Goal: Information Seeking & Learning: Learn about a topic

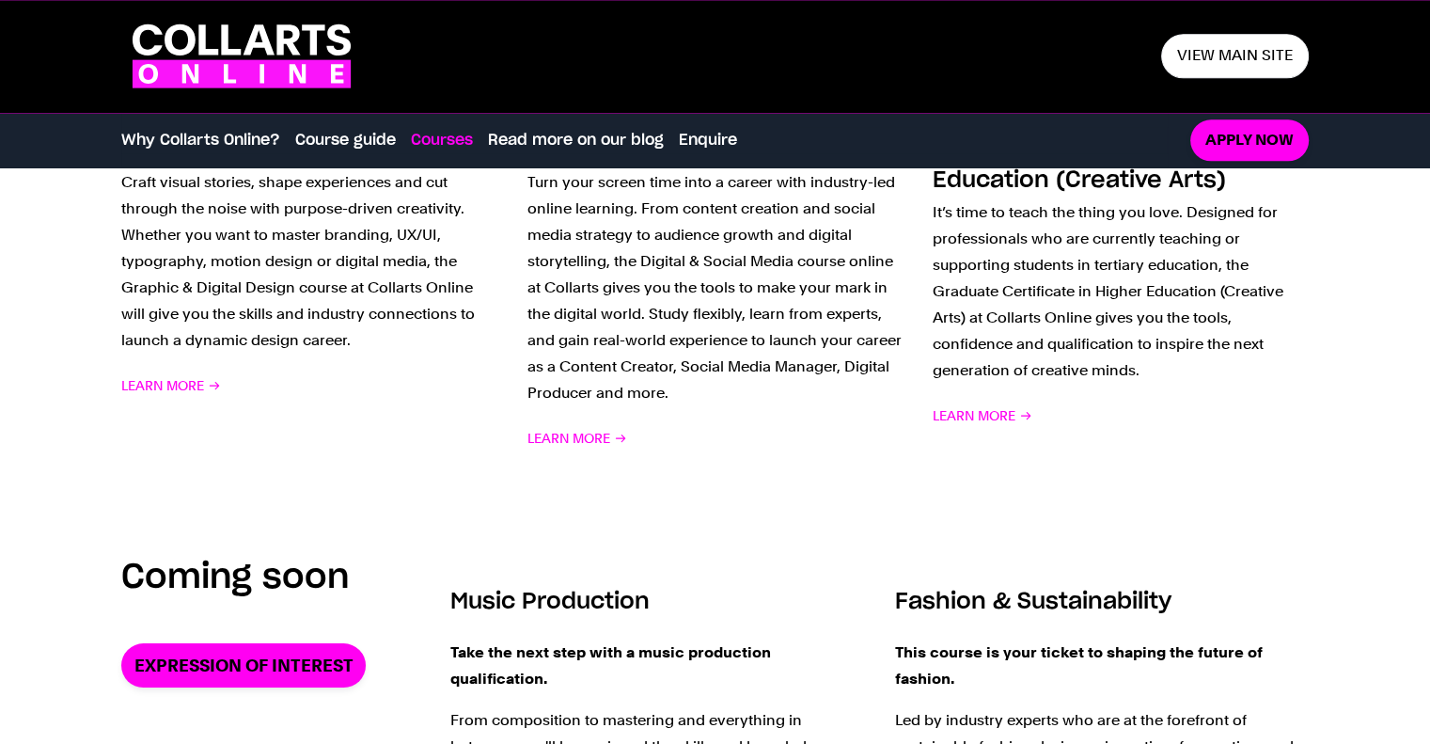
scroll to position [1419, 0]
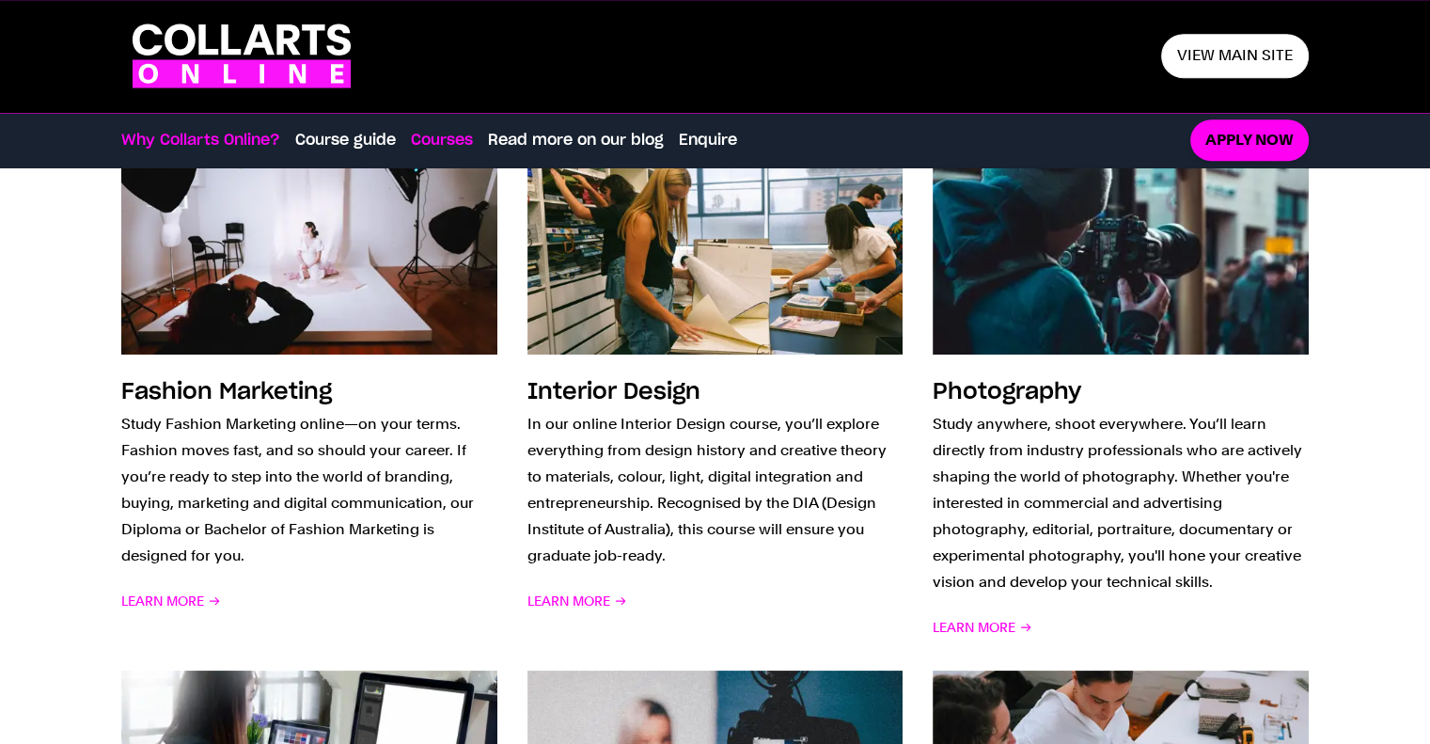
click at [226, 146] on link "Why Collarts Online?" at bounding box center [200, 140] width 159 height 23
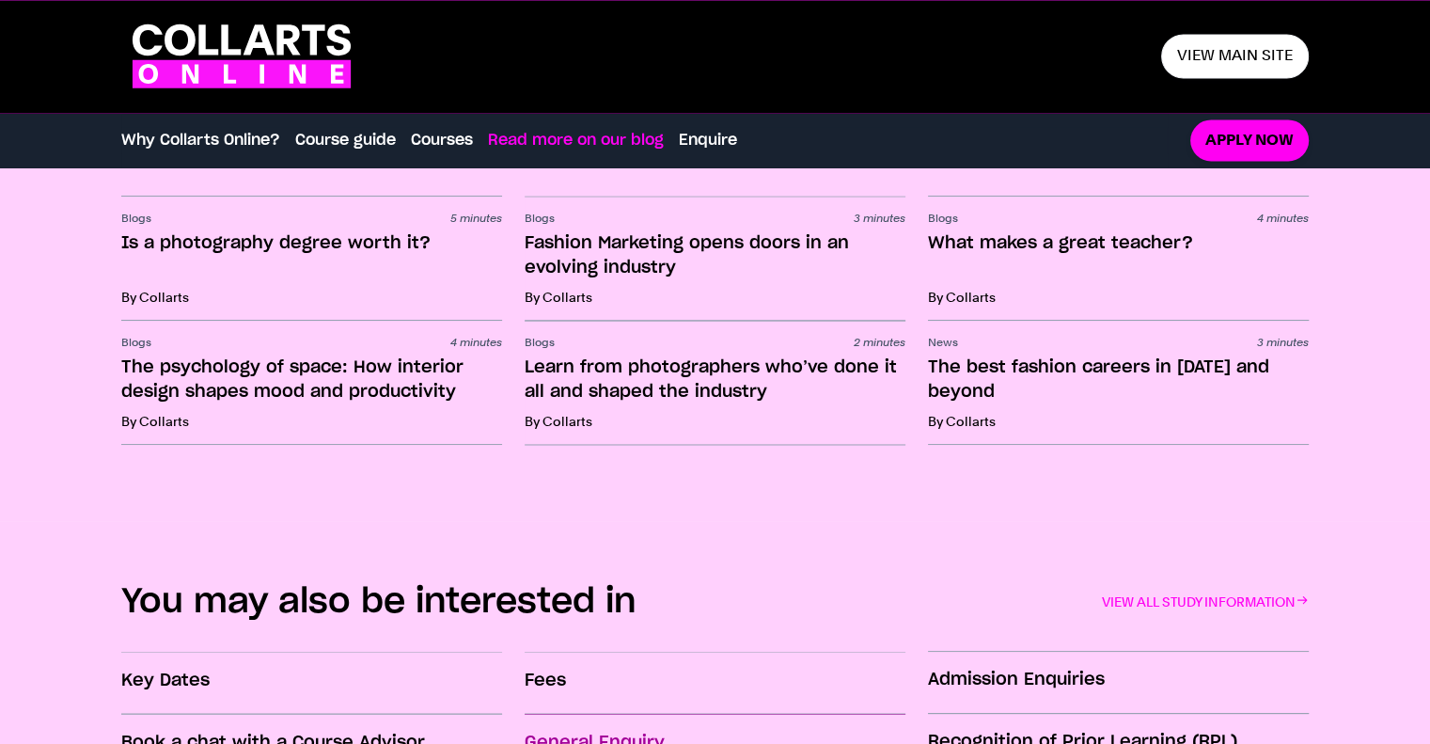
scroll to position [3205, 0]
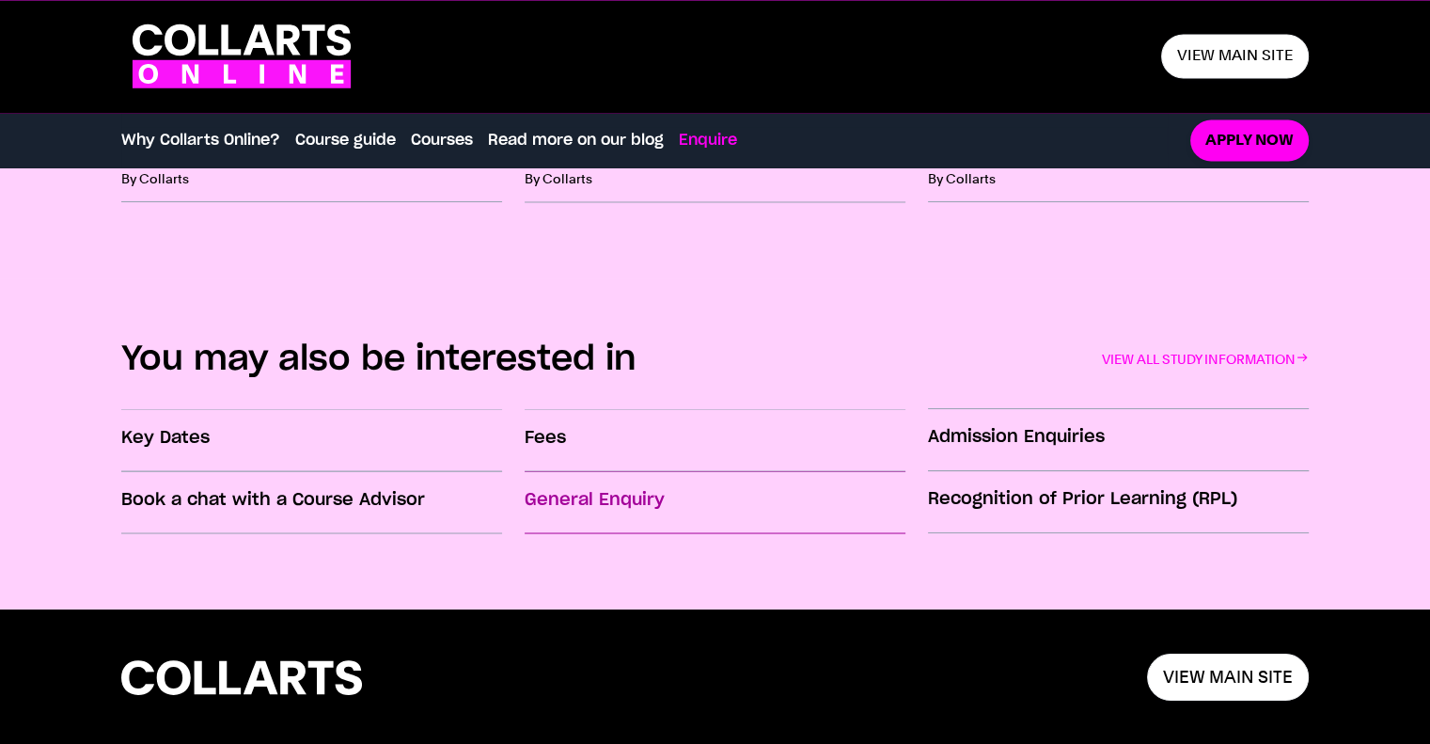
click at [632, 492] on h3 "General Enquiry" at bounding box center [715, 499] width 381 height 24
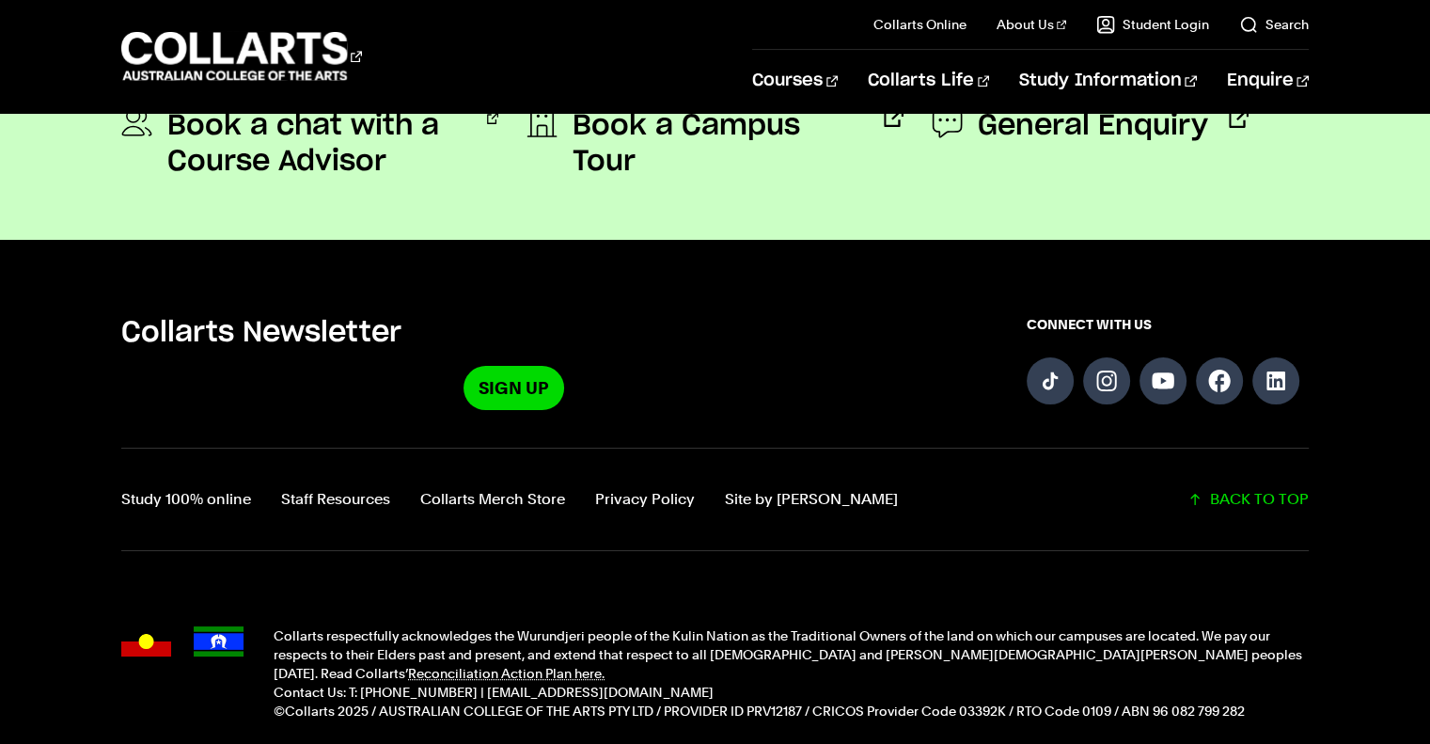
scroll to position [1981, 0]
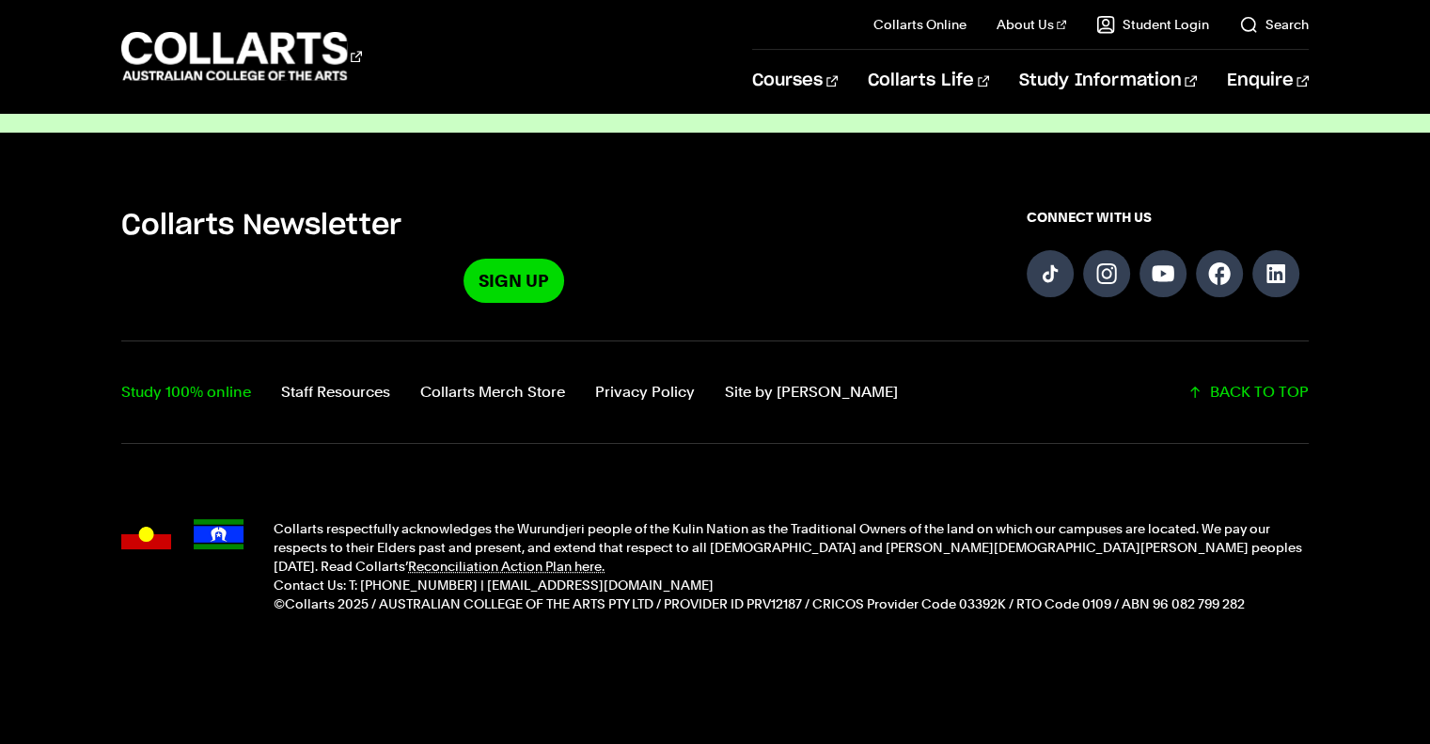
click at [173, 394] on link "Study 100% online" at bounding box center [186, 392] width 130 height 26
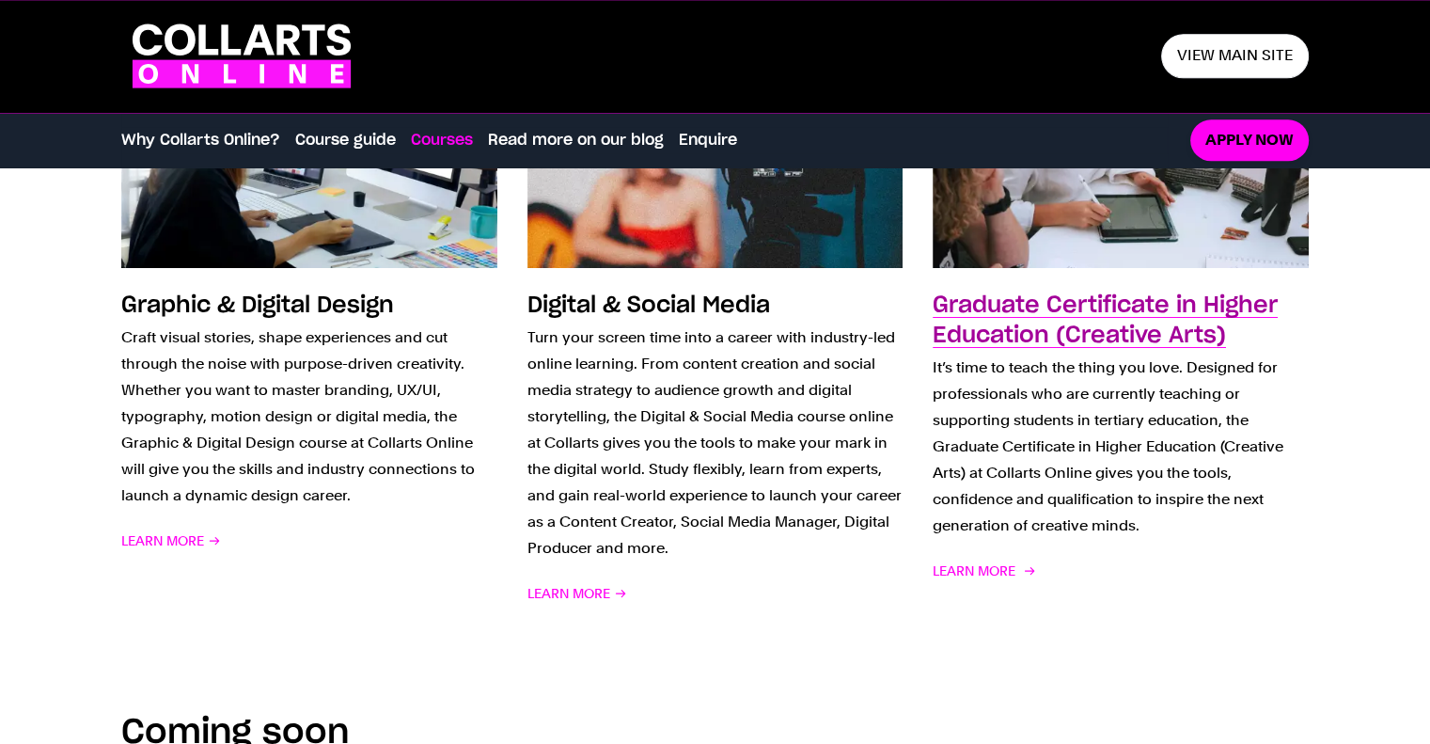
scroll to position [1974, 0]
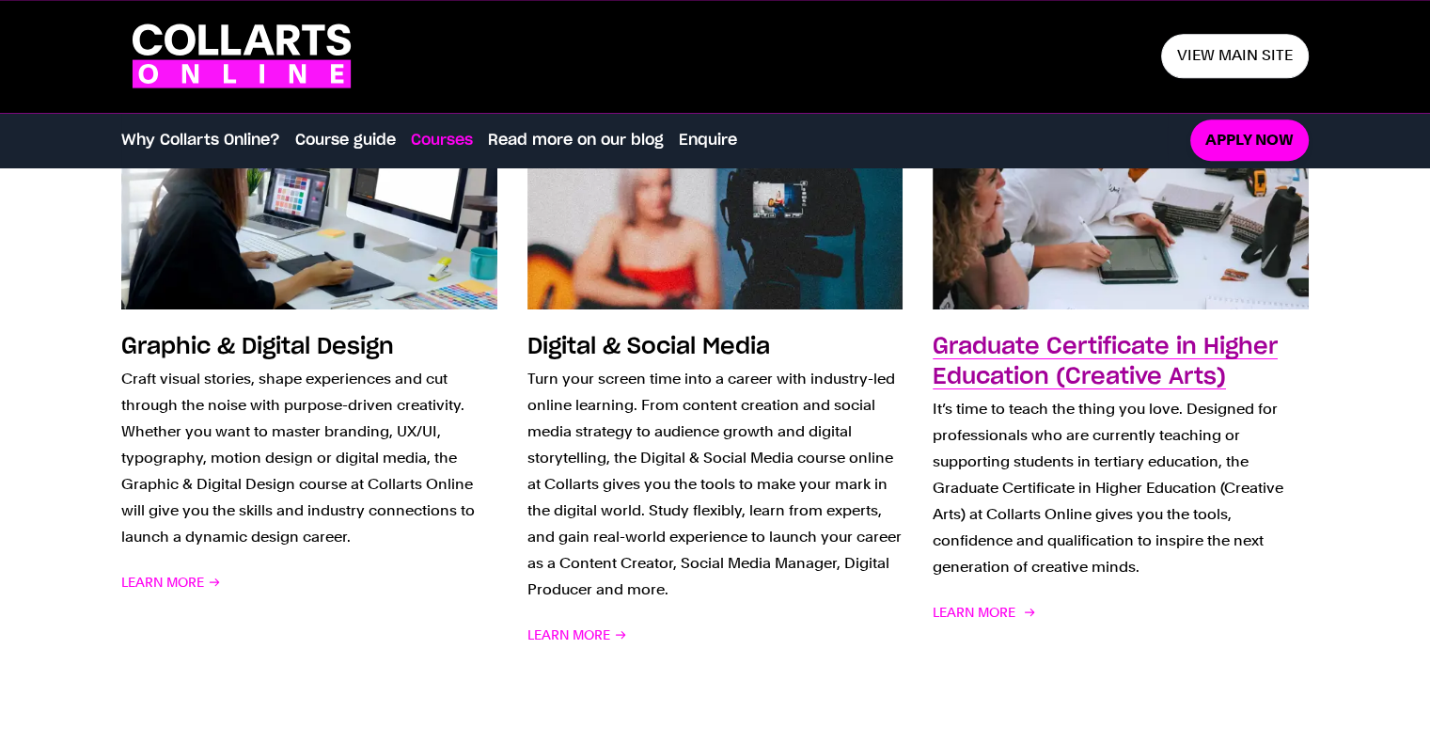
click at [1077, 370] on h3 "Graduate Certificate in Higher Education (Creative Arts)" at bounding box center [1105, 362] width 345 height 53
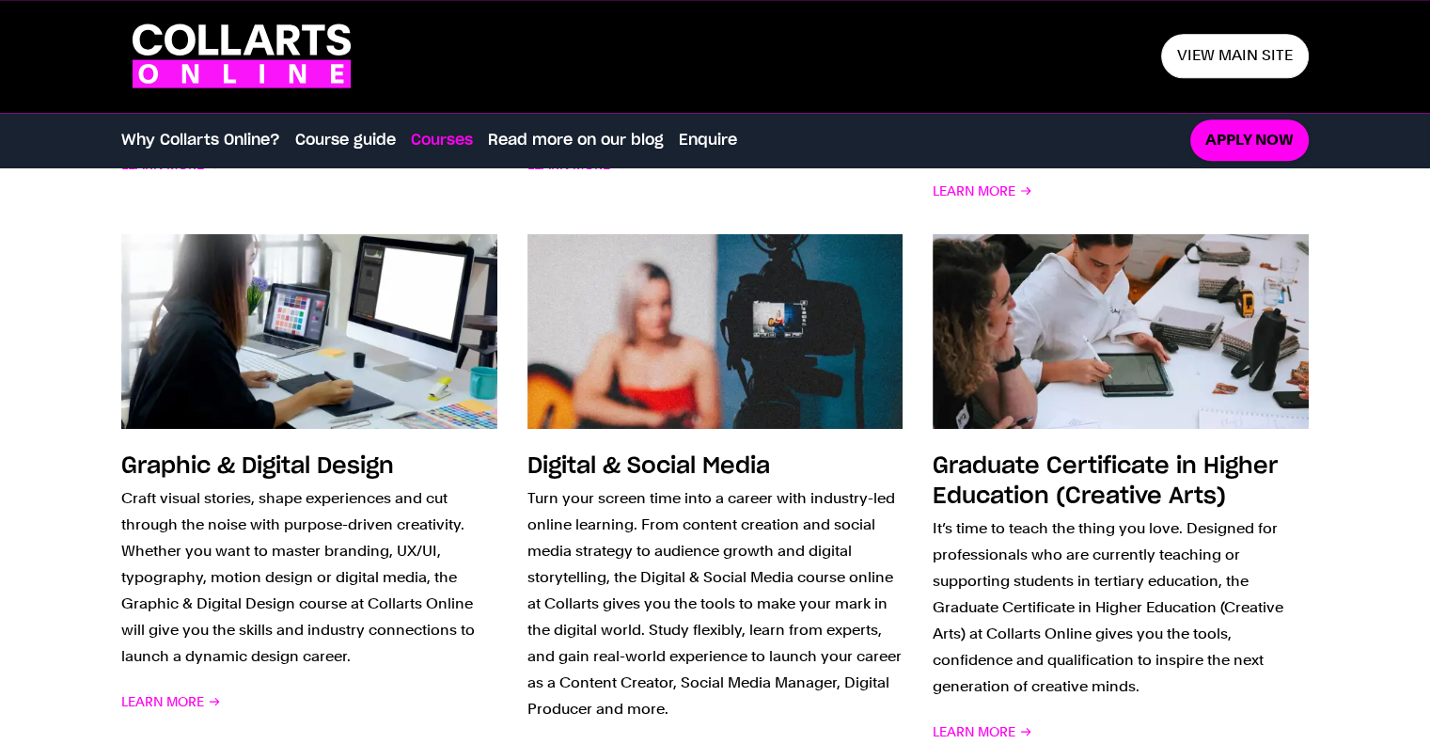
scroll to position [1596, 0]
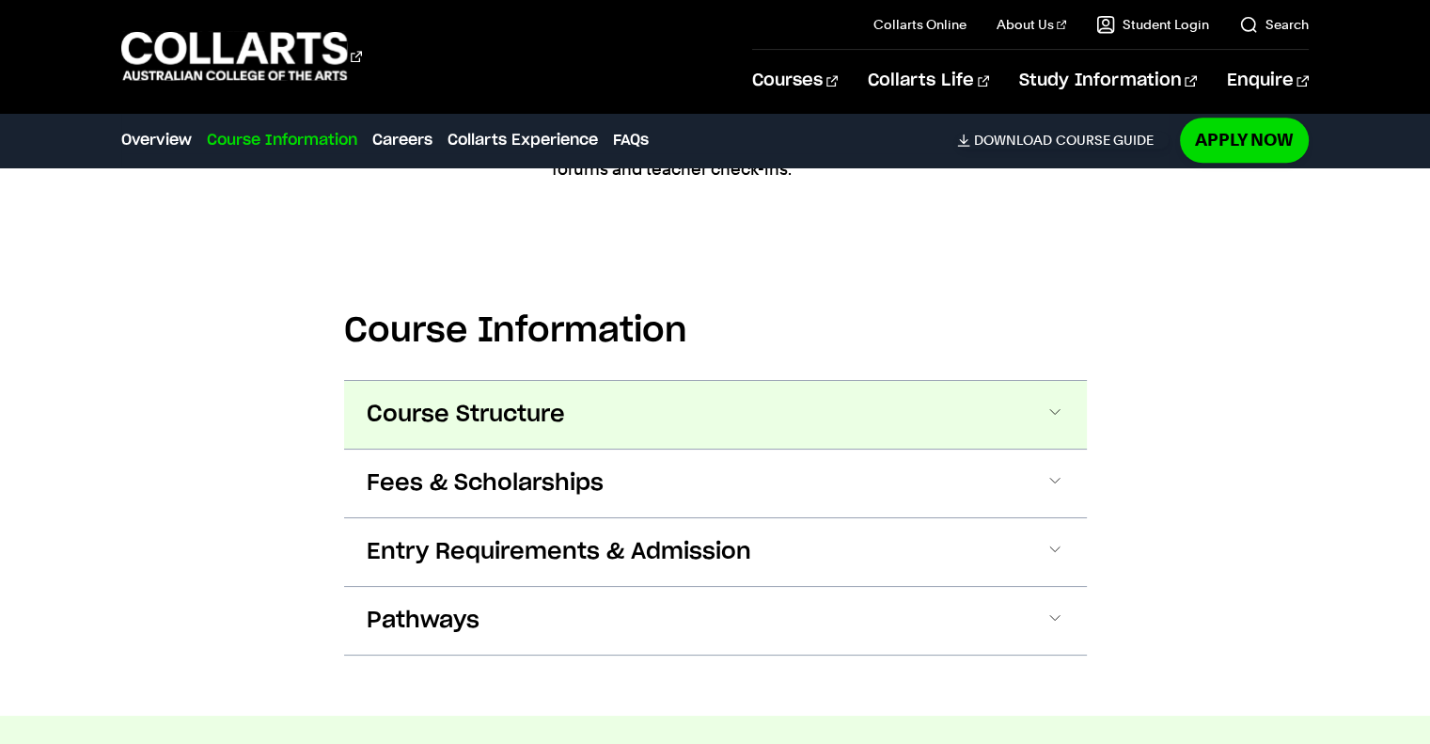
click at [515, 411] on span "Course Structure" at bounding box center [466, 415] width 198 height 30
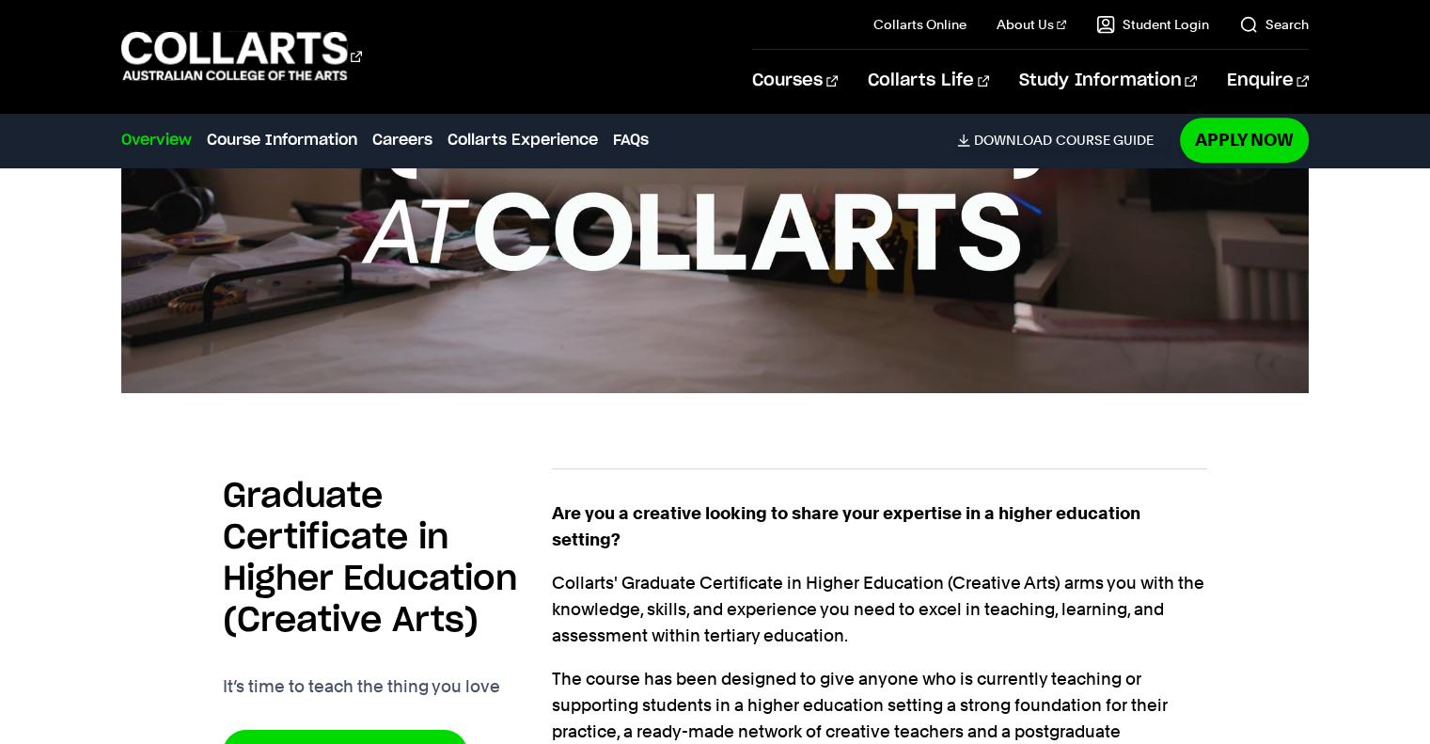
scroll to position [1245, 0]
